Goal: Transaction & Acquisition: Purchase product/service

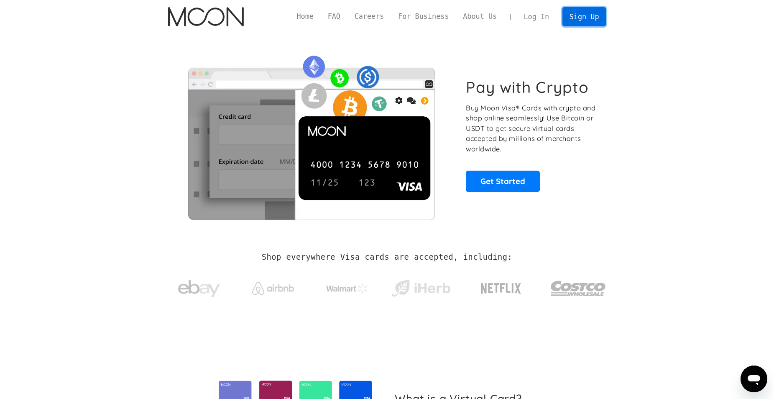
click at [578, 17] on link "Sign Up" at bounding box center [585, 16] width 44 height 19
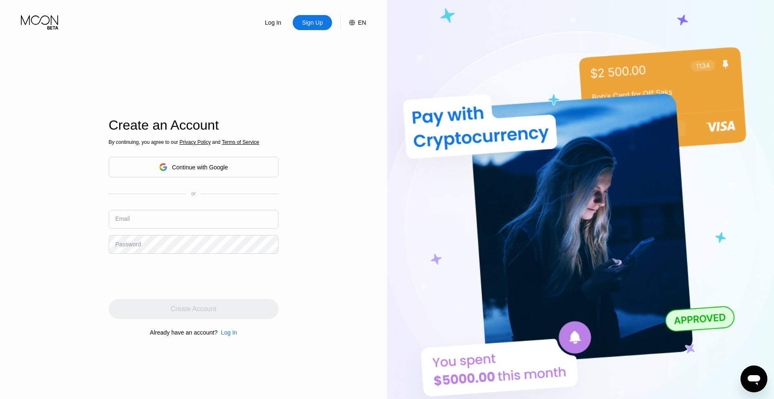
click at [163, 218] on input "text" at bounding box center [194, 219] width 170 height 19
paste input "b8057c24b1@emailwww.pro"
type input "b8057c24b1@emailwww.pro"
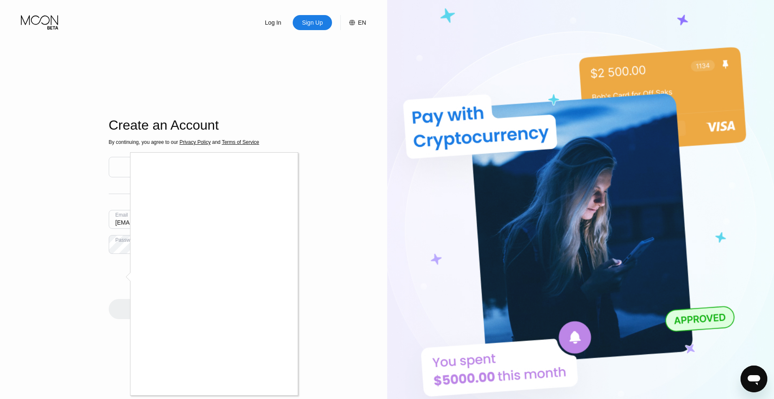
click at [278, 395] on div at bounding box center [214, 274] width 167 height 243
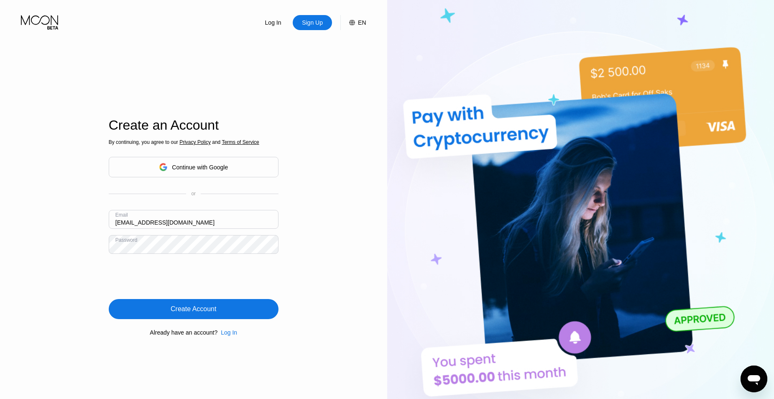
click at [177, 312] on div "Create Account" at bounding box center [194, 309] width 46 height 8
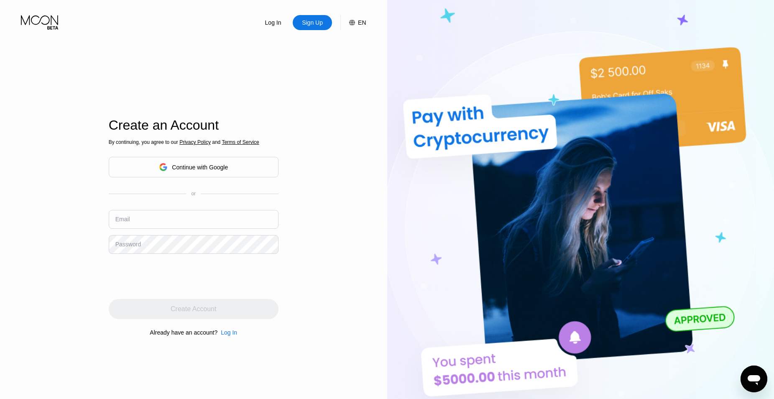
click at [149, 226] on input "text" at bounding box center [194, 219] width 170 height 19
paste input "0cb8d07992@emailwww.pro"
type input "0cb8d07992@emailwww.pro"
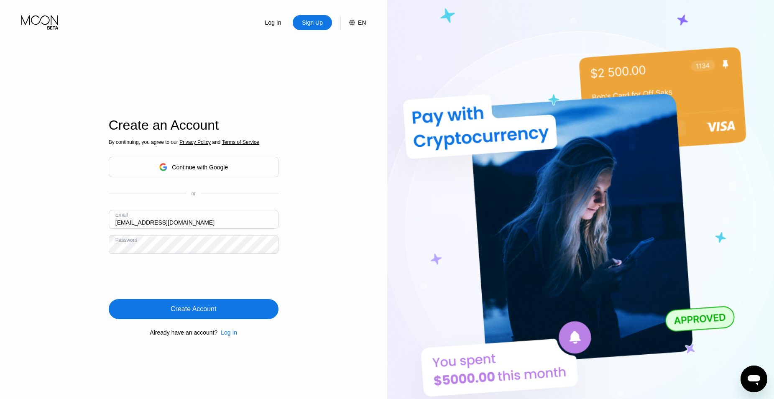
click at [148, 312] on div "Create Account" at bounding box center [194, 309] width 170 height 20
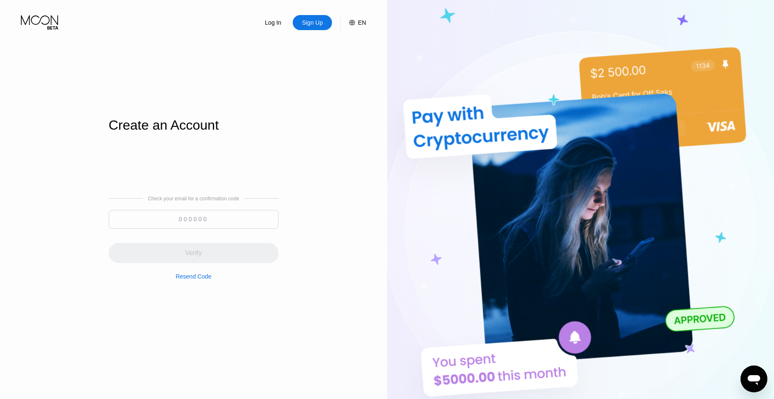
click at [226, 222] on input at bounding box center [194, 219] width 170 height 19
paste input "693934"
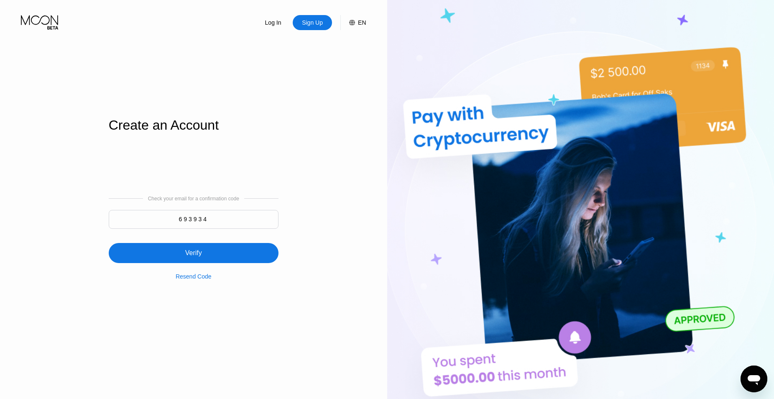
type input "693934"
click at [218, 248] on div "Verify" at bounding box center [194, 253] width 170 height 20
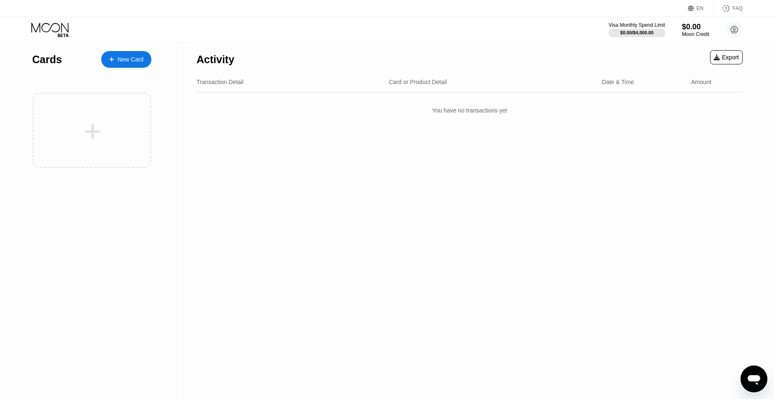
click at [134, 60] on div "New Card" at bounding box center [131, 59] width 26 height 7
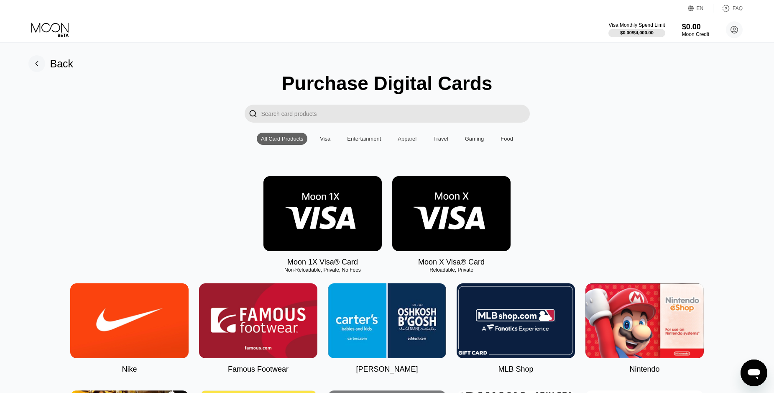
click at [312, 116] on input "Search card products" at bounding box center [395, 114] width 269 height 18
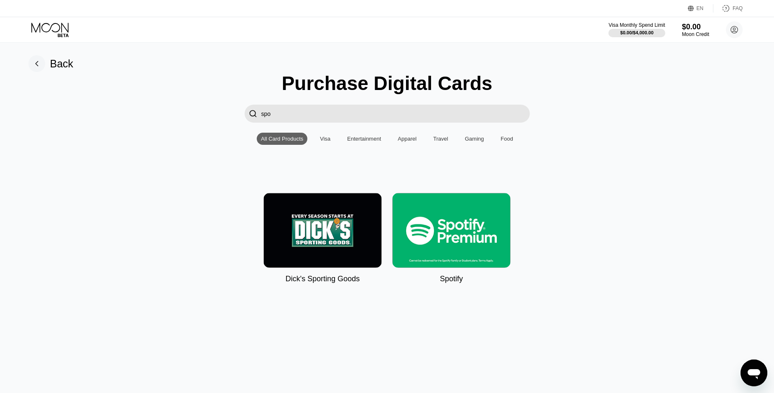
type input "spo"
click at [465, 256] on img at bounding box center [451, 230] width 118 height 75
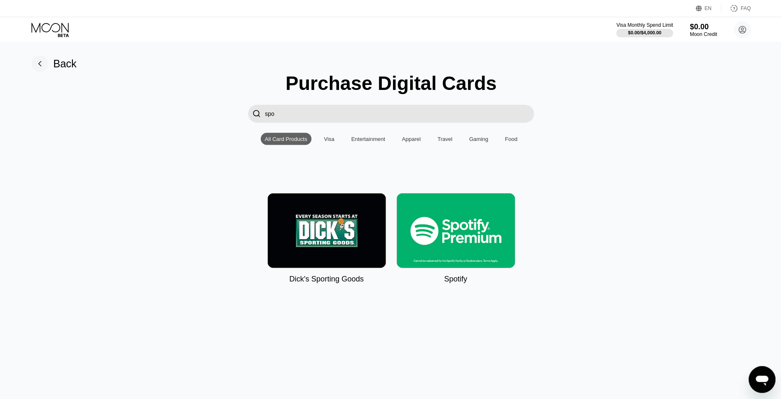
type input "0.00008948"
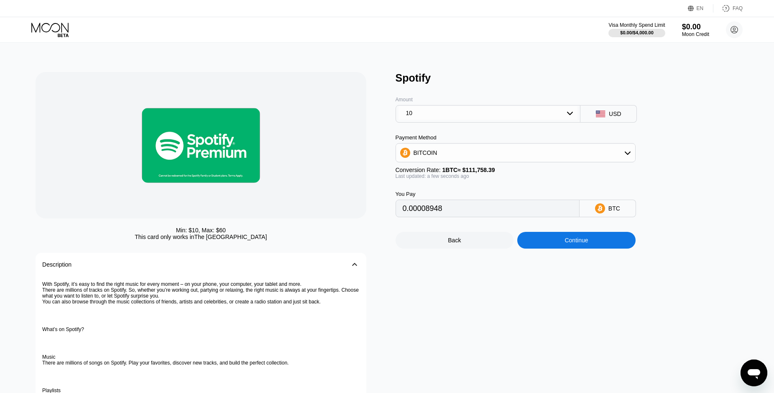
drag, startPoint x: 458, startPoint y: 215, endPoint x: 384, endPoint y: 215, distance: 74.5
click at [384, 215] on div "Min: $ 10 , Max: $ 60 This card only works in The United States Description 󰅀 W…" at bounding box center [387, 318] width 703 height 493
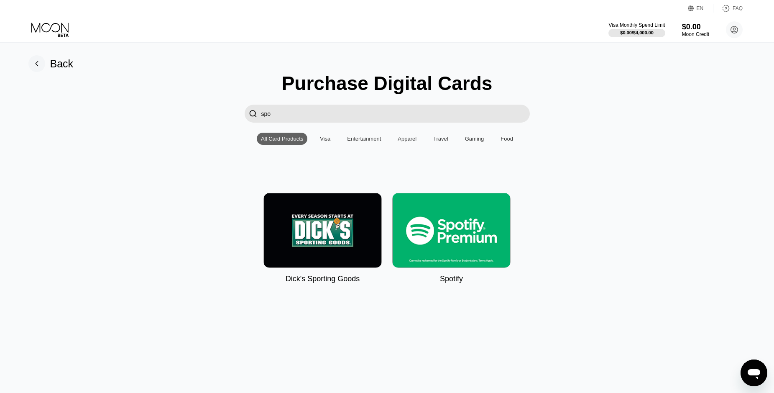
click at [46, 60] on div "Back" at bounding box center [50, 63] width 45 height 17
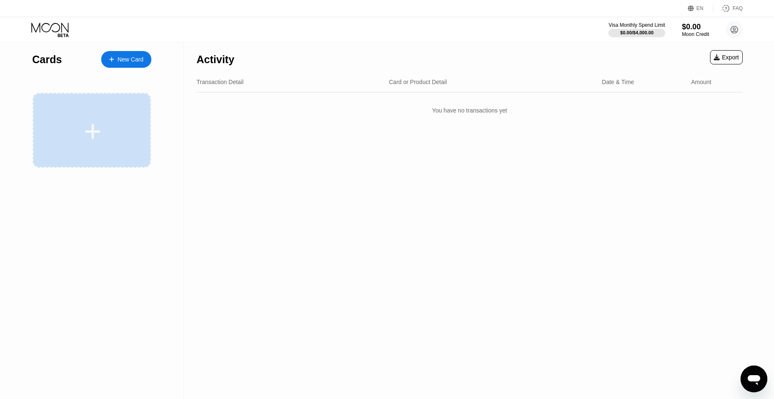
click at [110, 120] on div at bounding box center [92, 130] width 118 height 75
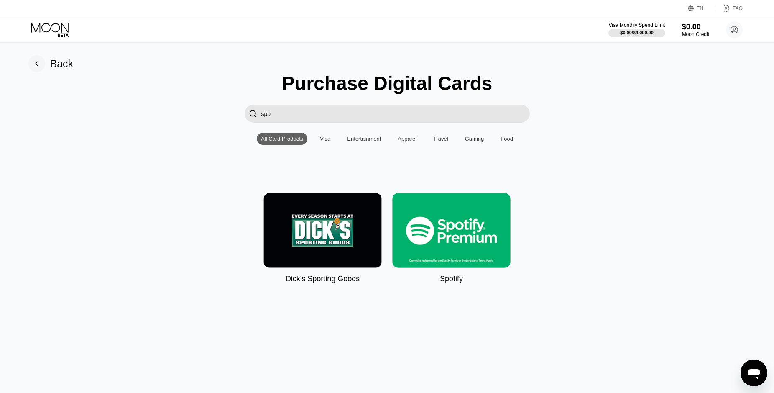
click at [281, 118] on input "spo" at bounding box center [395, 114] width 269 height 18
click at [320, 142] on div "Visa" at bounding box center [325, 139] width 10 height 6
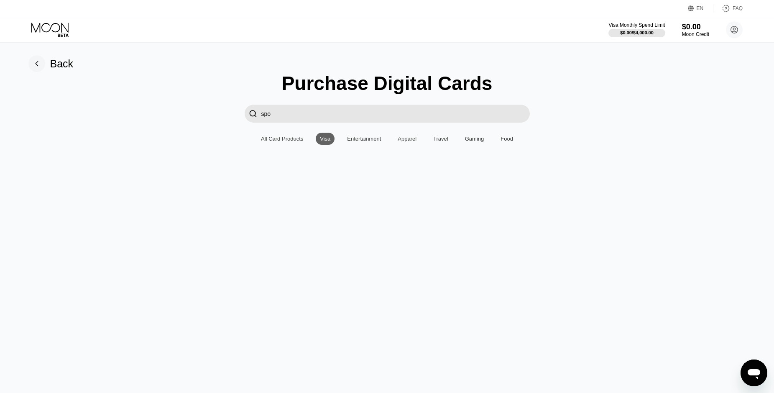
click at [277, 116] on input "spo" at bounding box center [395, 114] width 269 height 18
type input "s"
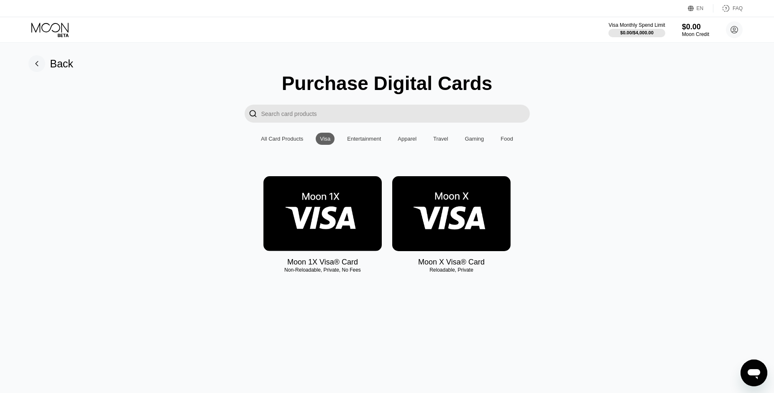
click at [328, 220] on img at bounding box center [323, 213] width 118 height 75
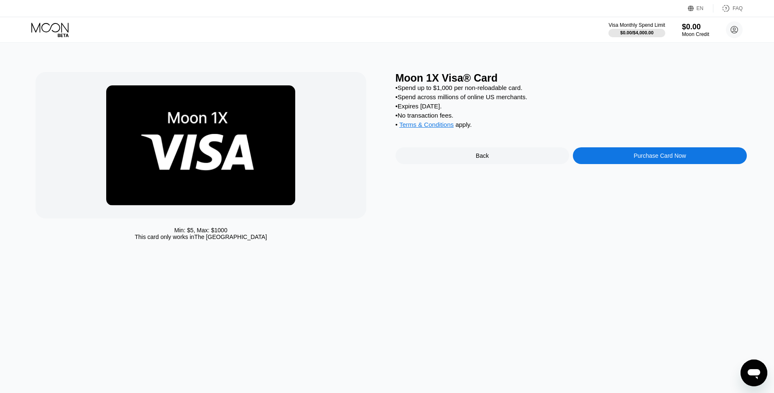
click at [606, 164] on div "Purchase Card Now" at bounding box center [660, 155] width 174 height 17
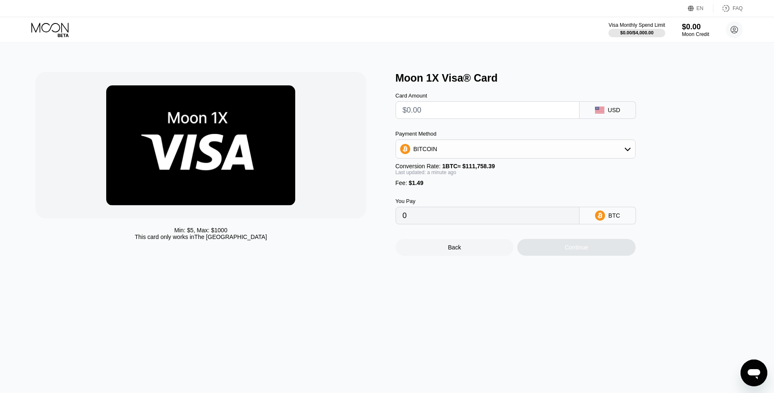
click at [471, 117] on input "text" at bounding box center [488, 110] width 170 height 17
type input "$0"
type input "0.00001334"
type input "$0"
click at [476, 204] on div "You Pay 0.00001334 BTC" at bounding box center [530, 205] width 268 height 38
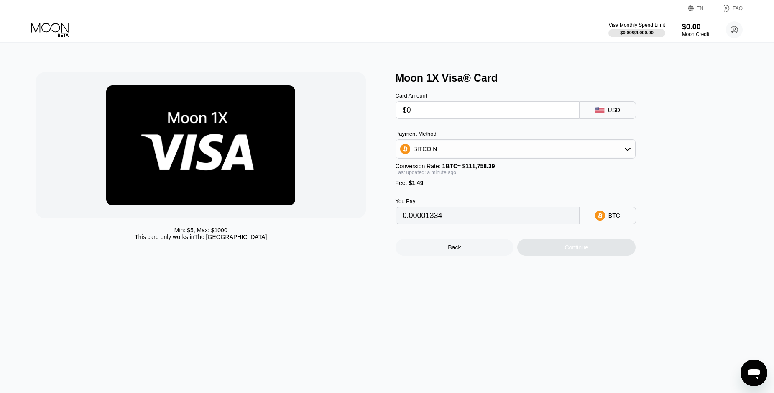
click at [548, 248] on div "Continue" at bounding box center [576, 247] width 118 height 17
click at [557, 254] on div "Continue" at bounding box center [576, 247] width 118 height 17
click at [620, 147] on div "BITCOIN" at bounding box center [515, 149] width 239 height 17
click at [507, 194] on div "USDT on TRON" at bounding box center [520, 190] width 217 height 7
type input "1.51"
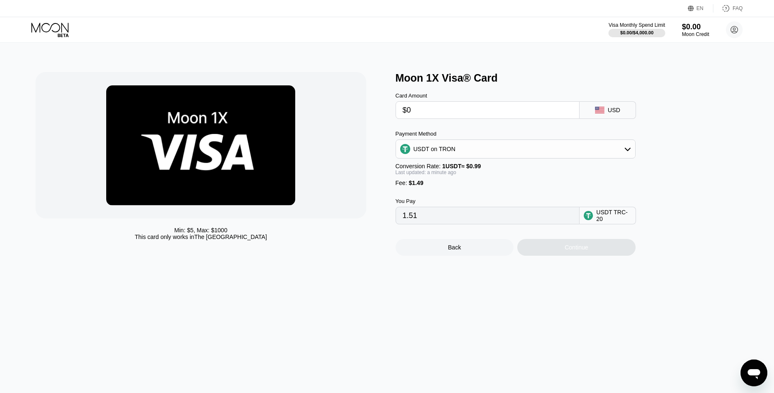
click at [561, 254] on div "Continue" at bounding box center [576, 247] width 118 height 17
click at [477, 219] on input "1.51" at bounding box center [488, 215] width 170 height 17
click at [479, 217] on input "1.51" at bounding box center [488, 215] width 170 height 17
click at [434, 118] on input "$0" at bounding box center [488, 110] width 170 height 17
type input "0.00"
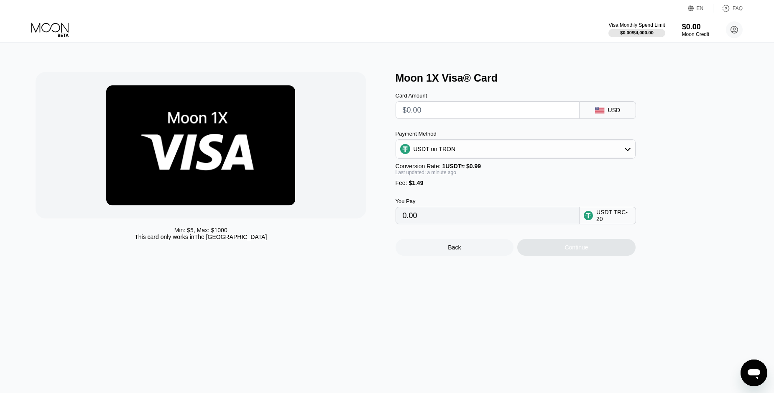
type input "$1"
type input "2.52"
type input "0.00"
type input "$5"
type input "6.56"
